Goal: Browse casually: Explore the website without a specific task or goal

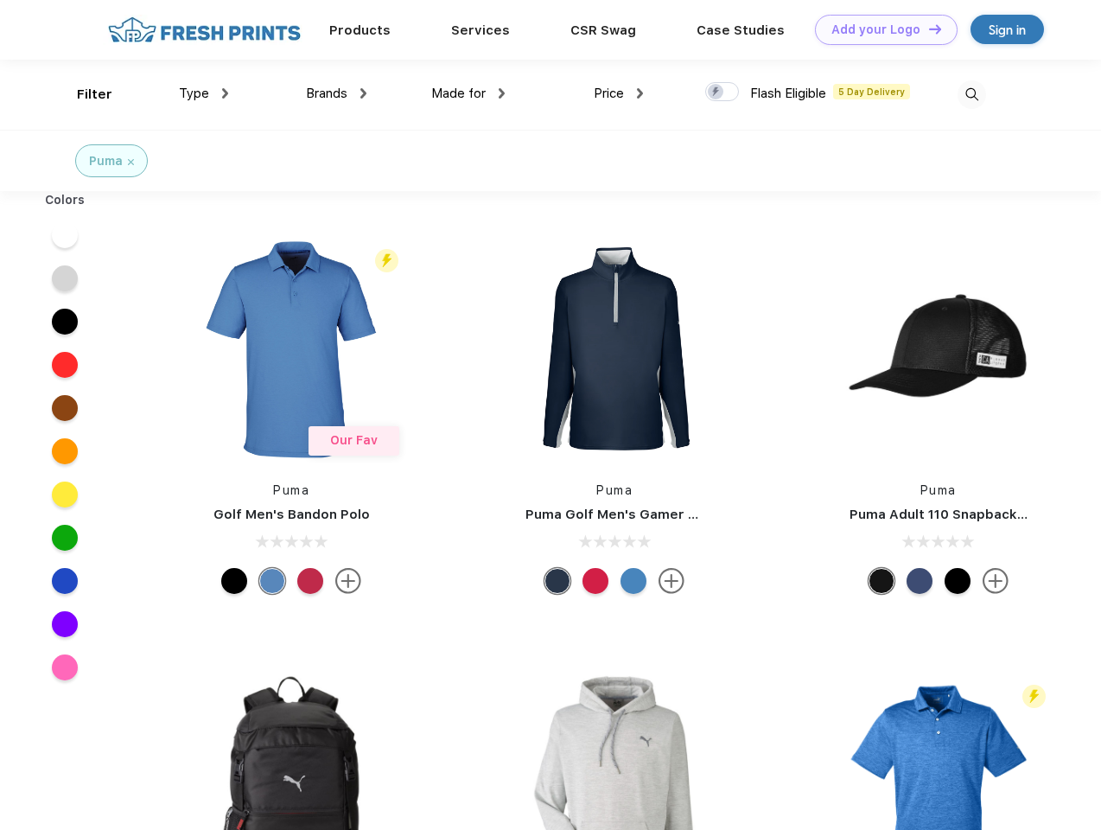
click at [880, 29] on link "Add your Logo Design Tool" at bounding box center [886, 30] width 143 height 30
click at [0, 0] on div "Design Tool" at bounding box center [0, 0] width 0 height 0
click at [927, 29] on link "Add your Logo Design Tool" at bounding box center [886, 30] width 143 height 30
click at [83, 94] on div "Filter" at bounding box center [94, 95] width 35 height 20
click at [204, 93] on span "Type" at bounding box center [194, 94] width 30 height 16
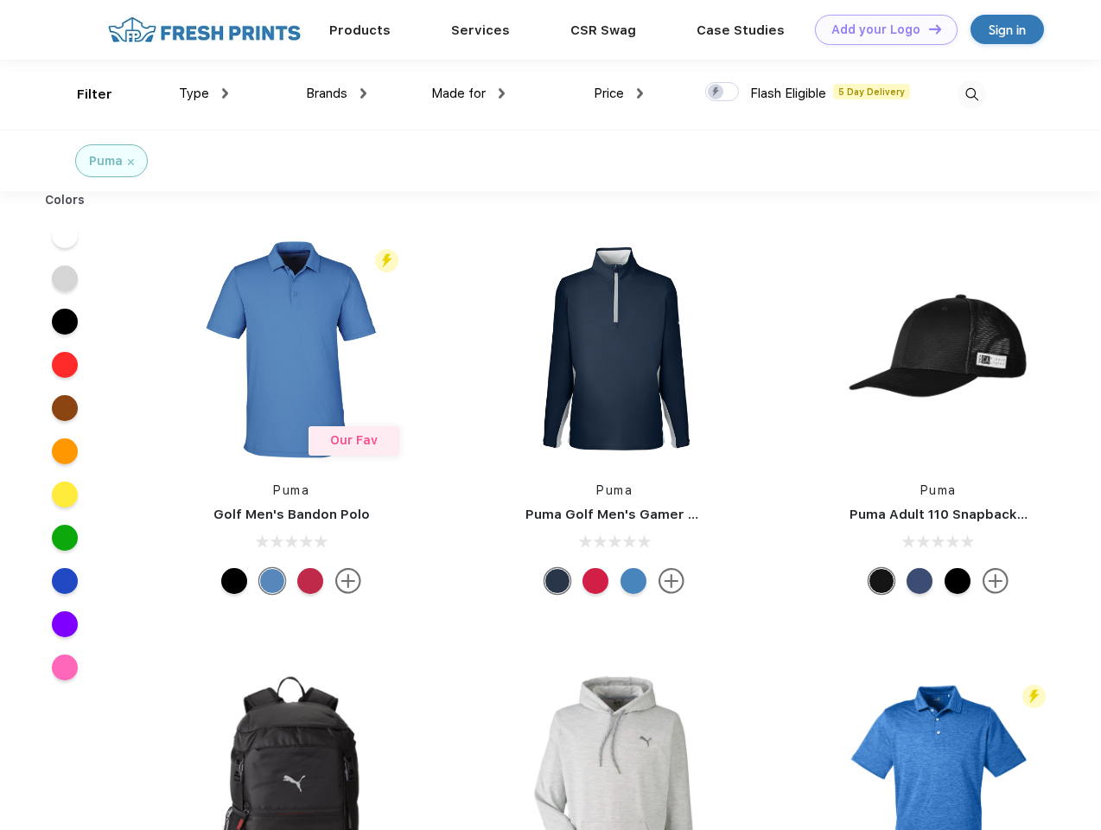
click at [336, 93] on span "Brands" at bounding box center [326, 94] width 41 height 16
click at [468, 93] on span "Made for" at bounding box center [458, 94] width 54 height 16
click at [619, 93] on span "Price" at bounding box center [609, 94] width 30 height 16
click at [722, 92] on div at bounding box center [722, 91] width 34 height 19
click at [716, 92] on input "checkbox" at bounding box center [710, 86] width 11 height 11
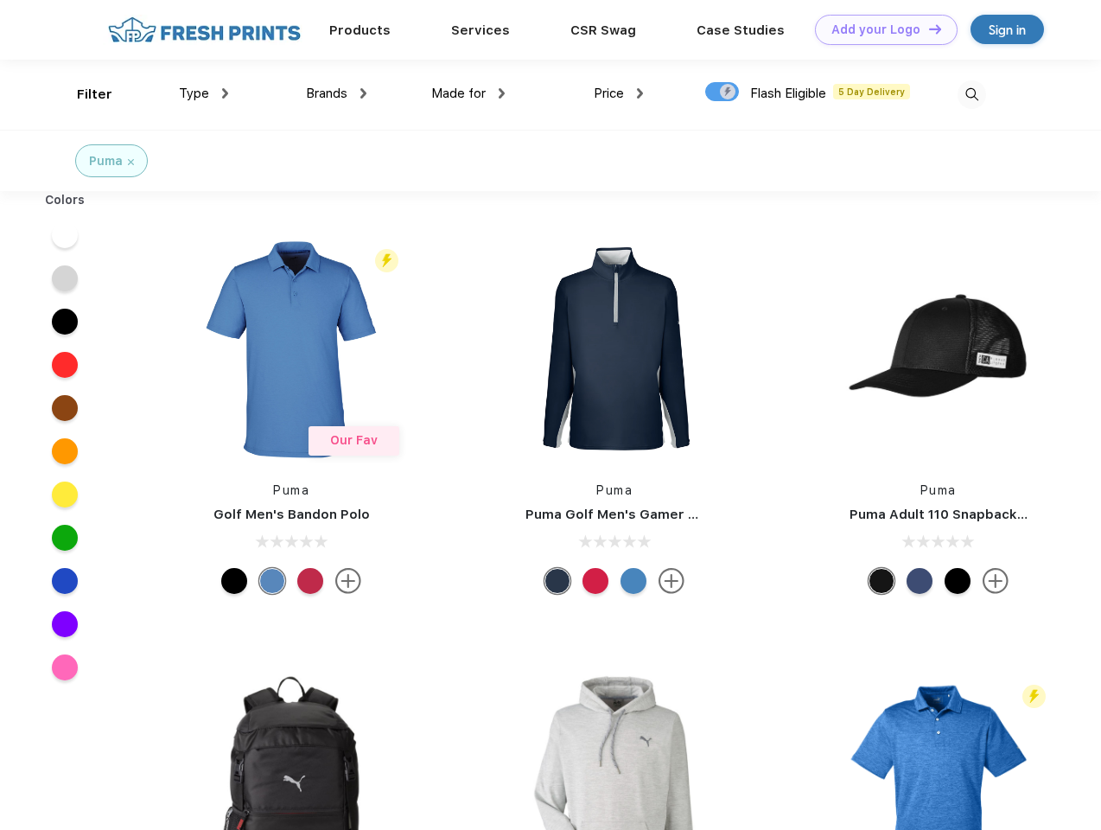
click at [971, 94] on img at bounding box center [971, 94] width 29 height 29
